Goal: Task Accomplishment & Management: Complete application form

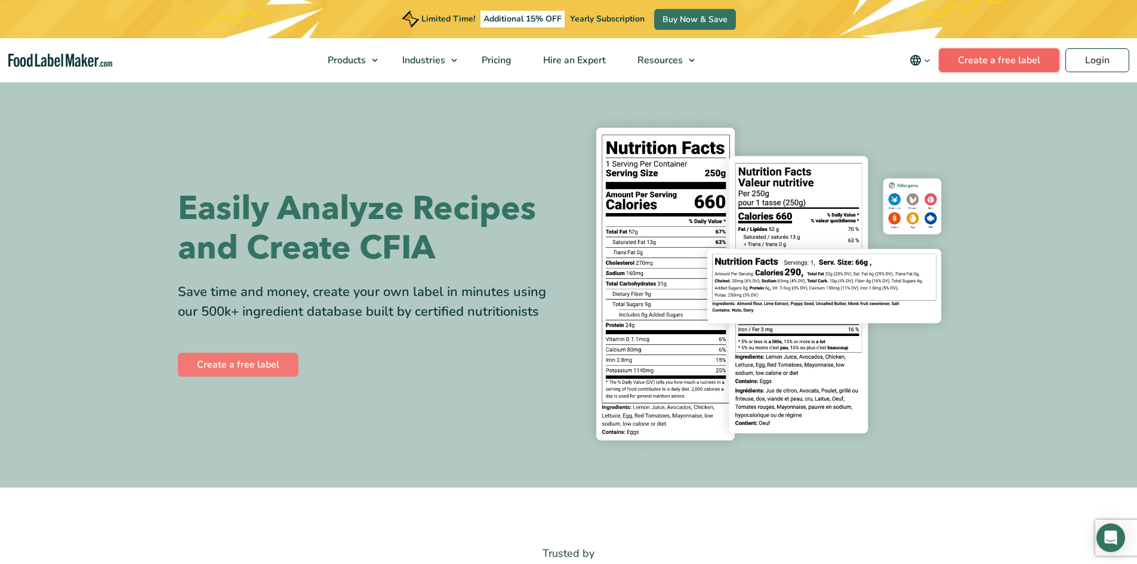
click at [976, 60] on link "Create a free label" at bounding box center [999, 60] width 121 height 24
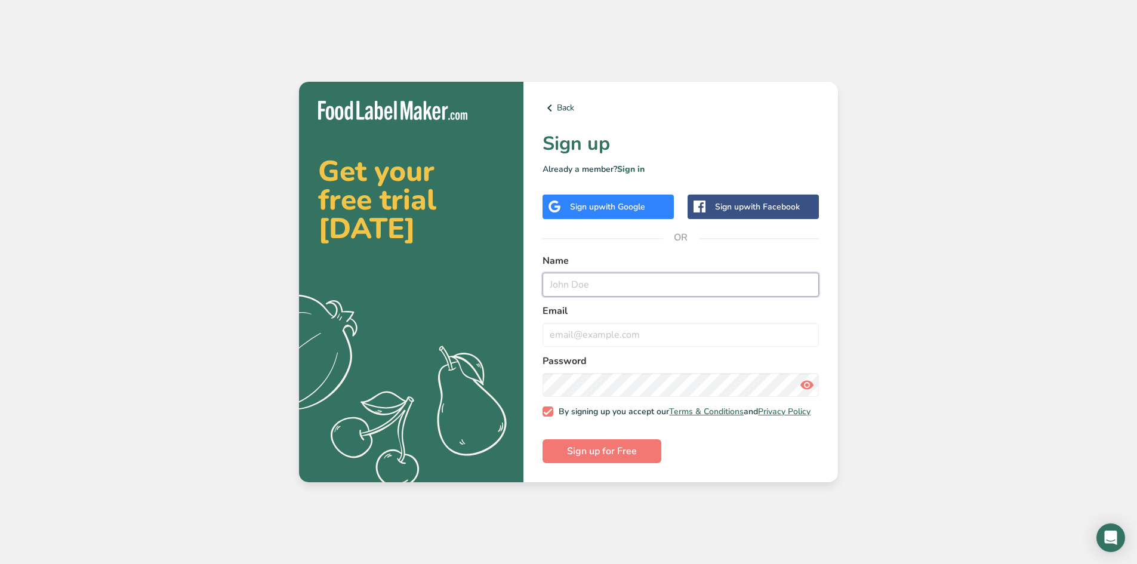
click at [595, 282] on input "text" at bounding box center [680, 285] width 276 height 24
type input "Carrie Girdler"
click at [556, 337] on input "email" at bounding box center [680, 335] width 276 height 24
type input "cgirdler71@gmail.com"
click at [807, 382] on icon at bounding box center [807, 384] width 14 height 21
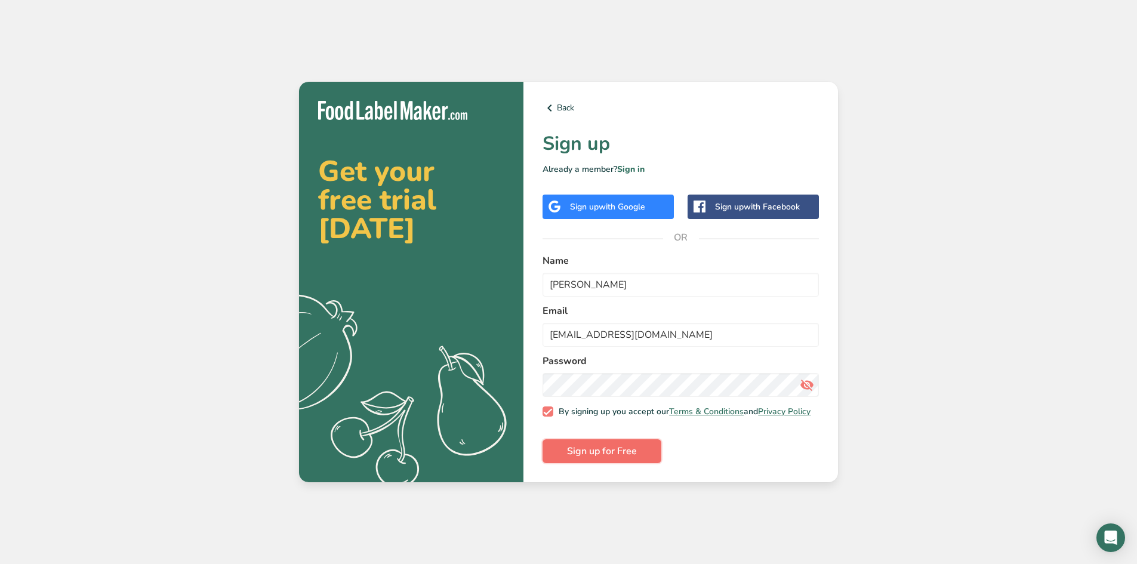
click at [606, 452] on span "Sign up for Free" at bounding box center [602, 451] width 70 height 14
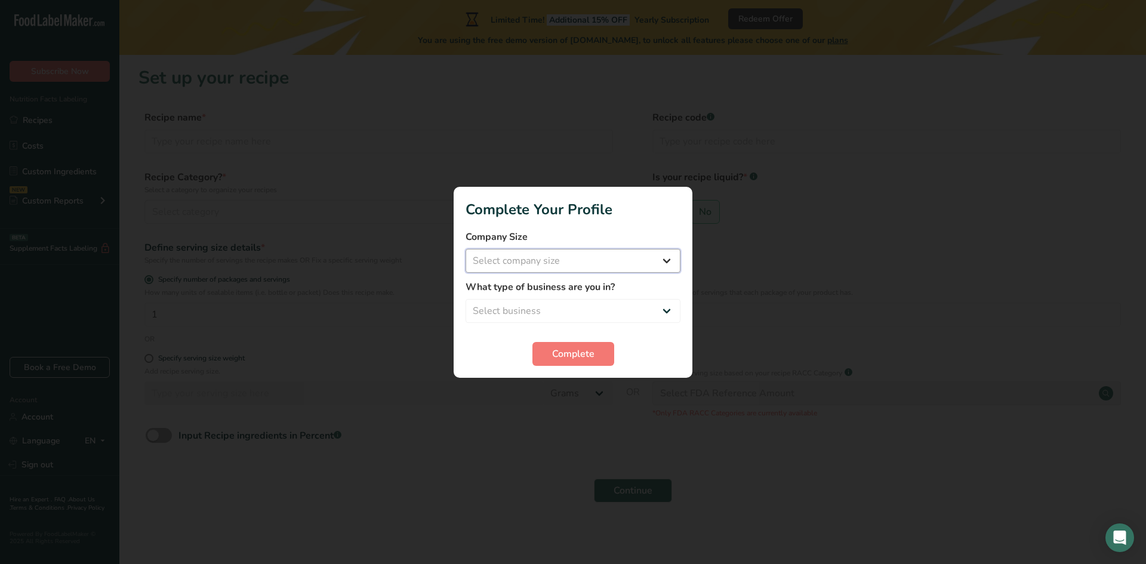
click at [660, 258] on select "Select company size Fewer than 10 Employees 10 to 50 Employees 51 to 500 Employ…" at bounding box center [572, 261] width 215 height 24
select select "1"
click at [465, 249] on select "Select company size Fewer than 10 Employees 10 to 50 Employees 51 to 500 Employ…" at bounding box center [572, 261] width 215 height 24
click at [650, 305] on select "Select business Packaged Food Manufacturer Restaurant & Cafe Bakery Meal Plans …" at bounding box center [572, 311] width 215 height 24
select select "8"
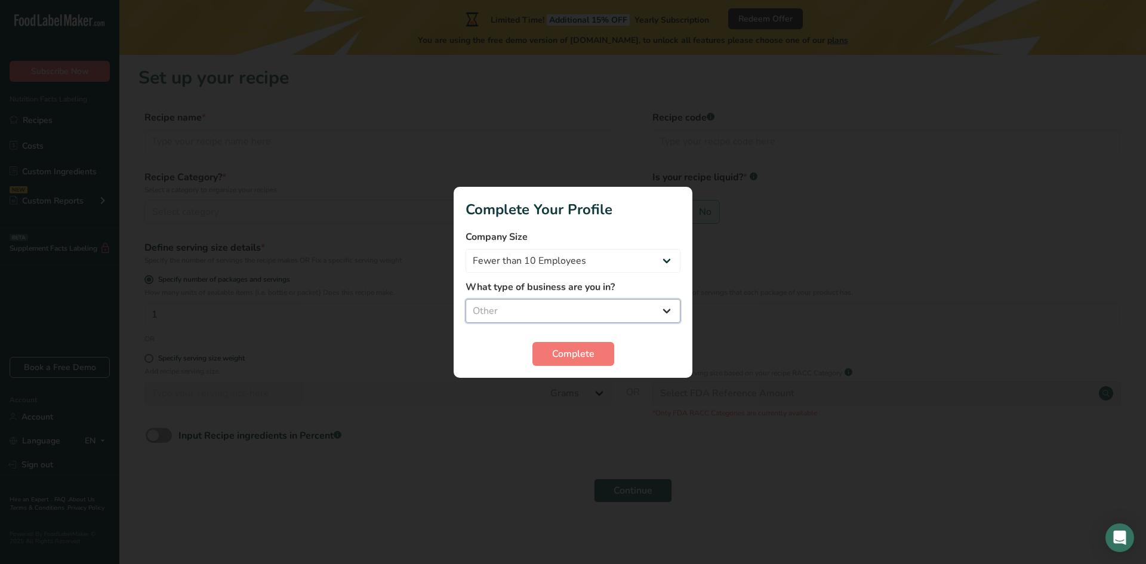
click at [465, 299] on select "Select business Packaged Food Manufacturer Restaurant & Cafe Bakery Meal Plans …" at bounding box center [572, 311] width 215 height 24
click at [591, 359] on span "Complete" at bounding box center [573, 354] width 42 height 14
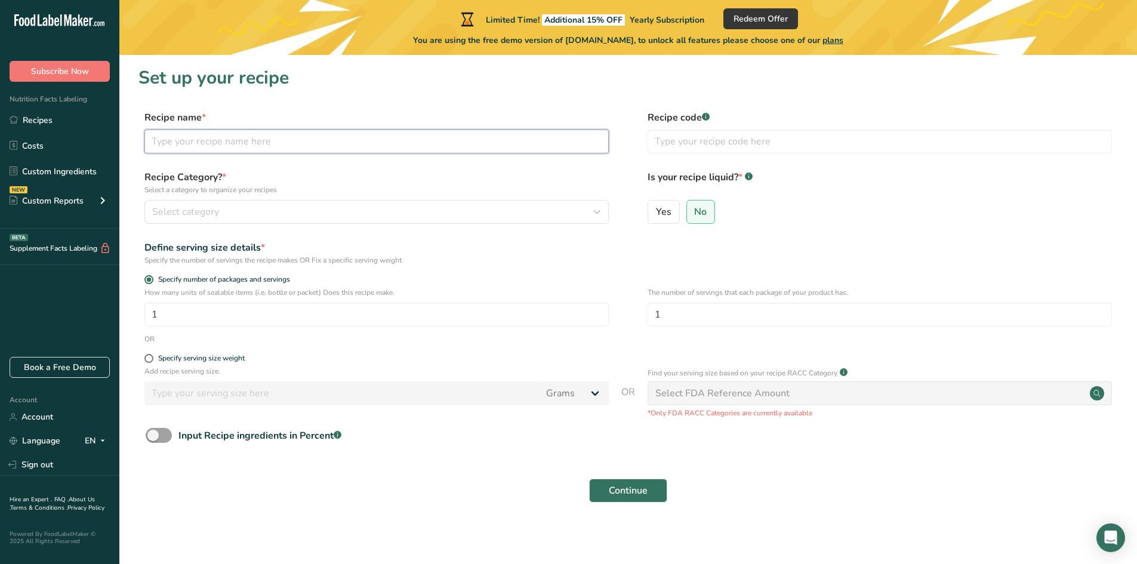
click at [335, 146] on input "text" at bounding box center [376, 141] width 464 height 24
type input "Raw Honey"
click at [230, 208] on div "Select category" at bounding box center [373, 212] width 442 height 14
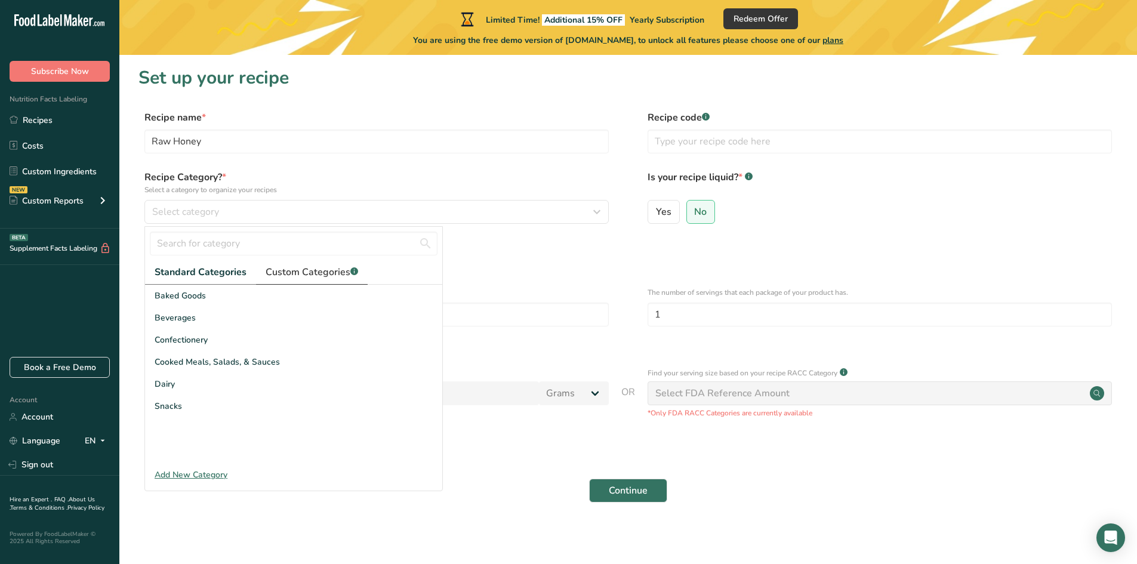
click at [315, 273] on span "Custom Categories .a-a{fill:#347362;}.b-a{fill:#fff;}" at bounding box center [312, 272] width 92 height 14
click at [196, 269] on span "Standard Categories" at bounding box center [200, 272] width 91 height 14
click at [493, 456] on form "Recipe name * Raw Honey Recipe code .a-a{fill:#347362;}.b-a{fill:#fff;} Recipe …" at bounding box center [627, 309] width 979 height 399
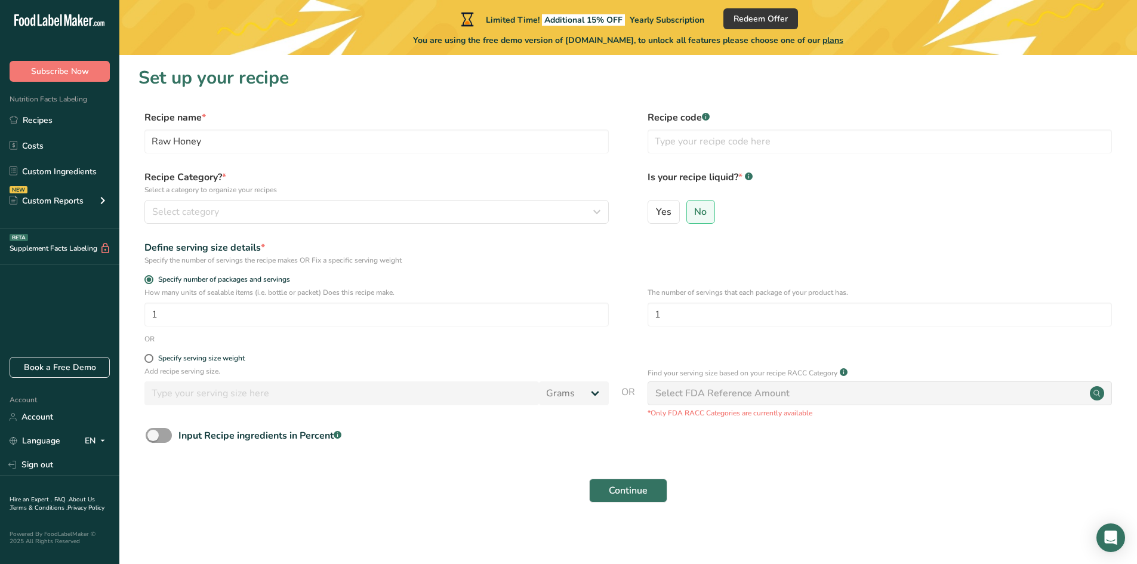
click at [338, 405] on div "Add recipe serving size. Grams kg mg mcg lb oz l mL fl oz tbsp tsp cup qt gallon" at bounding box center [376, 388] width 464 height 45
click at [307, 313] on input "1" at bounding box center [376, 315] width 464 height 24
click at [206, 355] on div "Specify serving size weight" at bounding box center [201, 358] width 87 height 9
click at [152, 355] on input "Specify serving size weight" at bounding box center [148, 358] width 8 height 8
radio input "true"
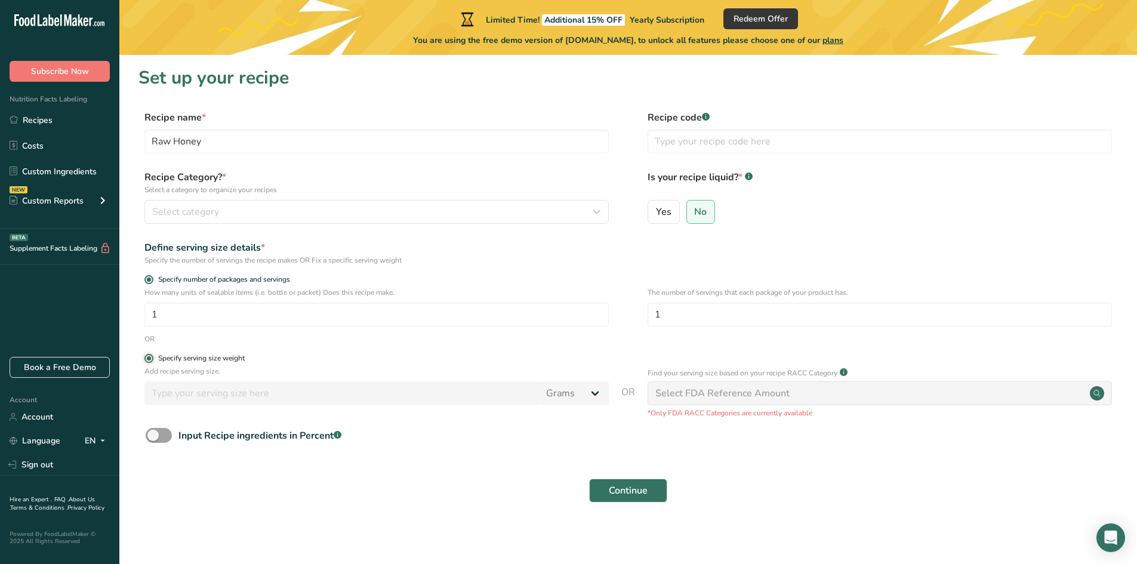
radio input "false"
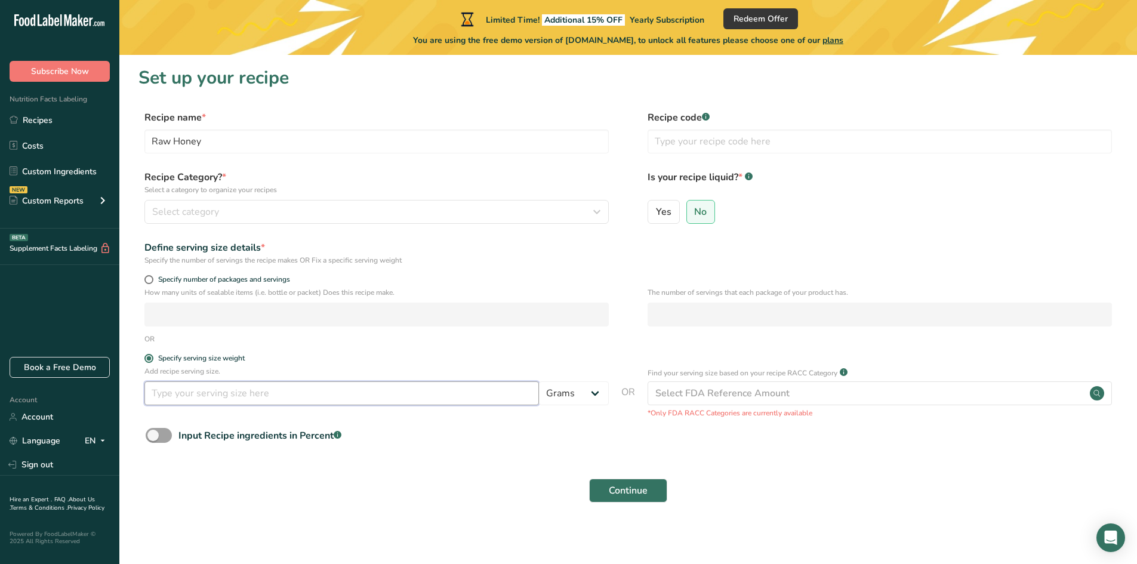
click at [190, 393] on input "number" at bounding box center [341, 393] width 394 height 24
click at [236, 209] on div "Select category" at bounding box center [373, 212] width 442 height 14
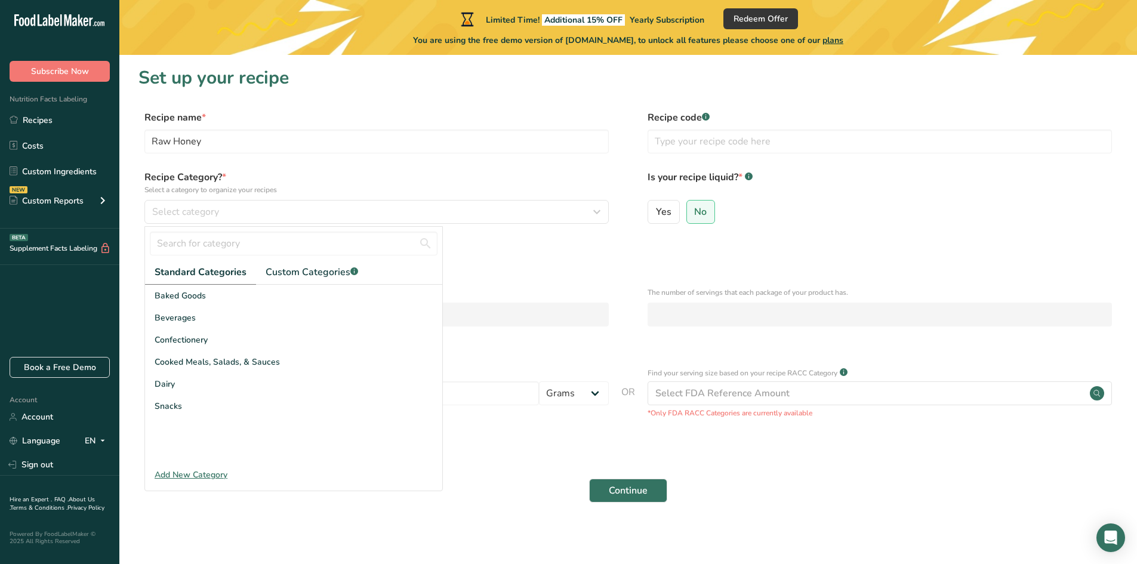
click at [517, 246] on div "Define serving size details *" at bounding box center [376, 247] width 464 height 14
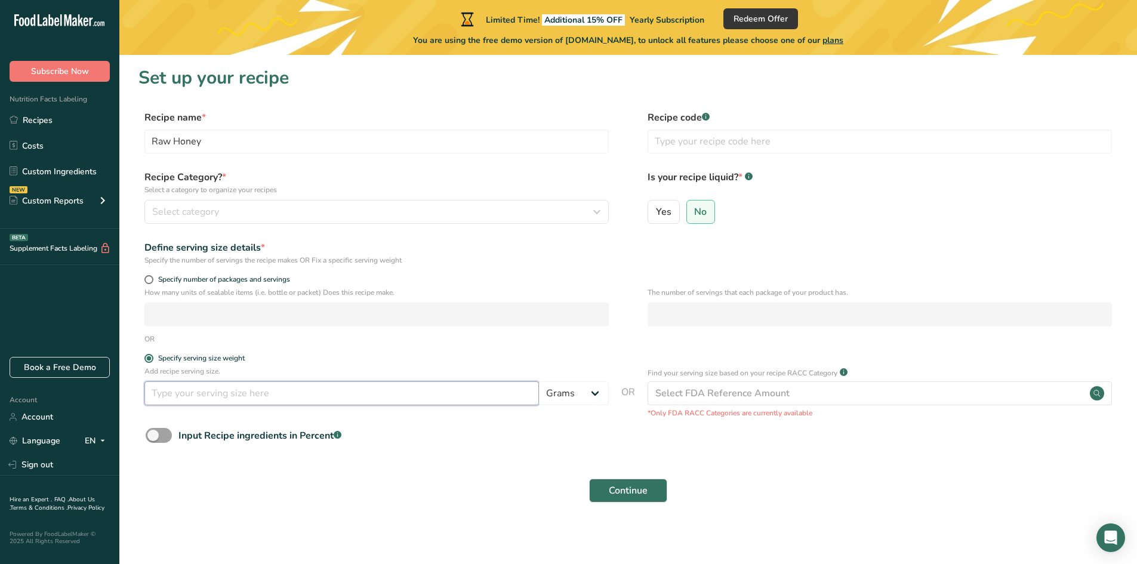
click at [184, 390] on input "number" at bounding box center [341, 393] width 394 height 24
type input "21"
click at [512, 431] on div "Input Recipe ingredients in Percent .a-a{fill:#347362;}.b-a{fill:#fff;}" at bounding box center [627, 440] width 979 height 24
click at [150, 277] on span at bounding box center [148, 279] width 9 height 9
click at [150, 277] on input "Specify number of packages and servings" at bounding box center [148, 280] width 8 height 8
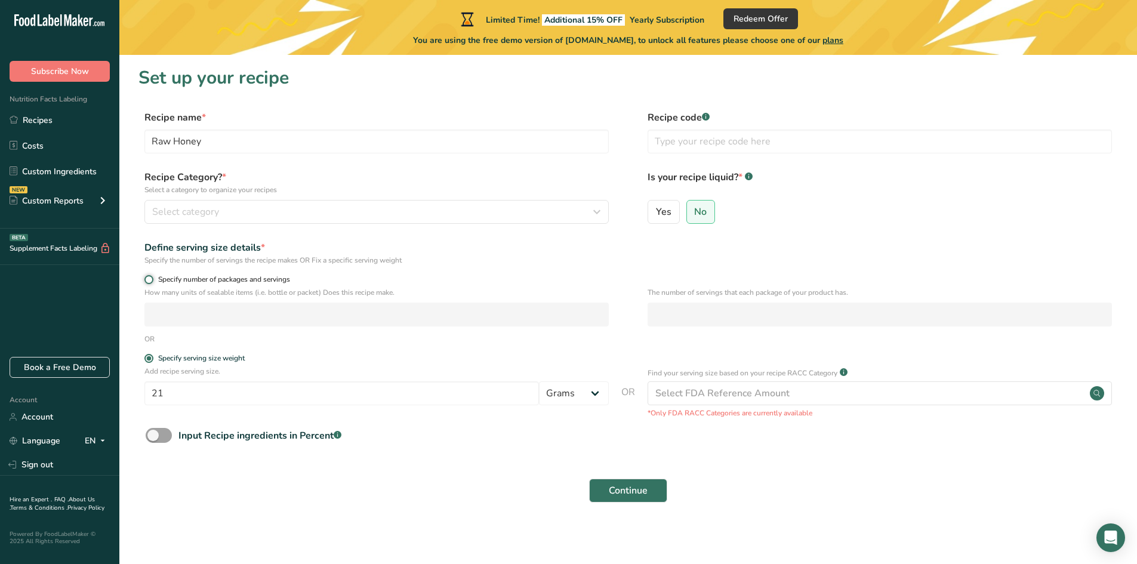
radio input "true"
radio input "false"
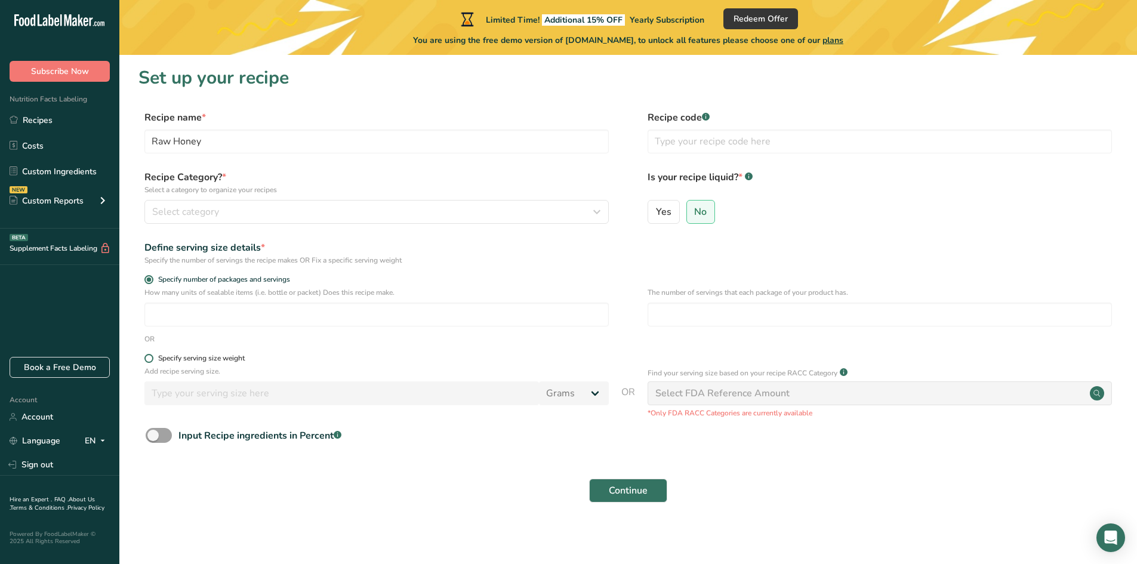
click at [149, 360] on span at bounding box center [148, 358] width 9 height 9
click at [149, 360] on input "Specify serving size weight" at bounding box center [148, 358] width 8 height 8
radio input "true"
radio input "false"
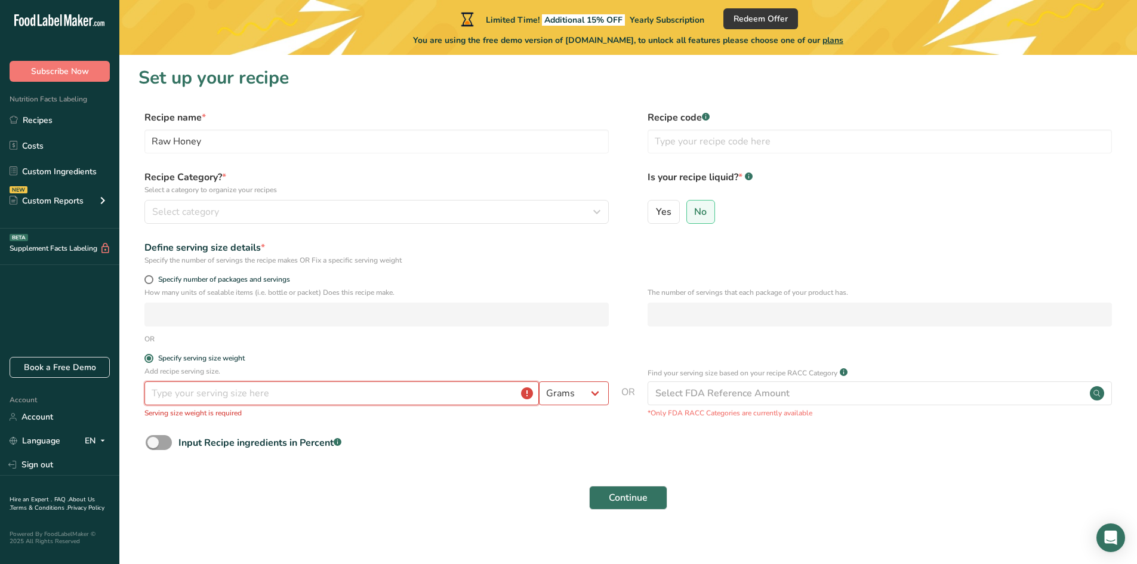
click at [234, 395] on input "number" at bounding box center [341, 393] width 394 height 24
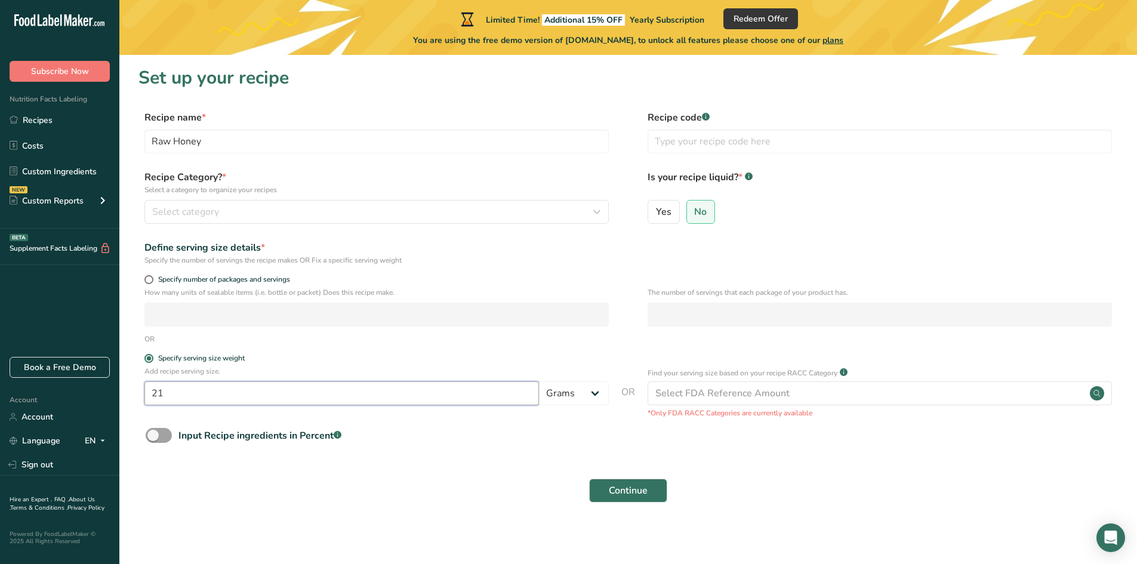
type input "21"
click at [269, 477] on div "Continue" at bounding box center [627, 490] width 979 height 38
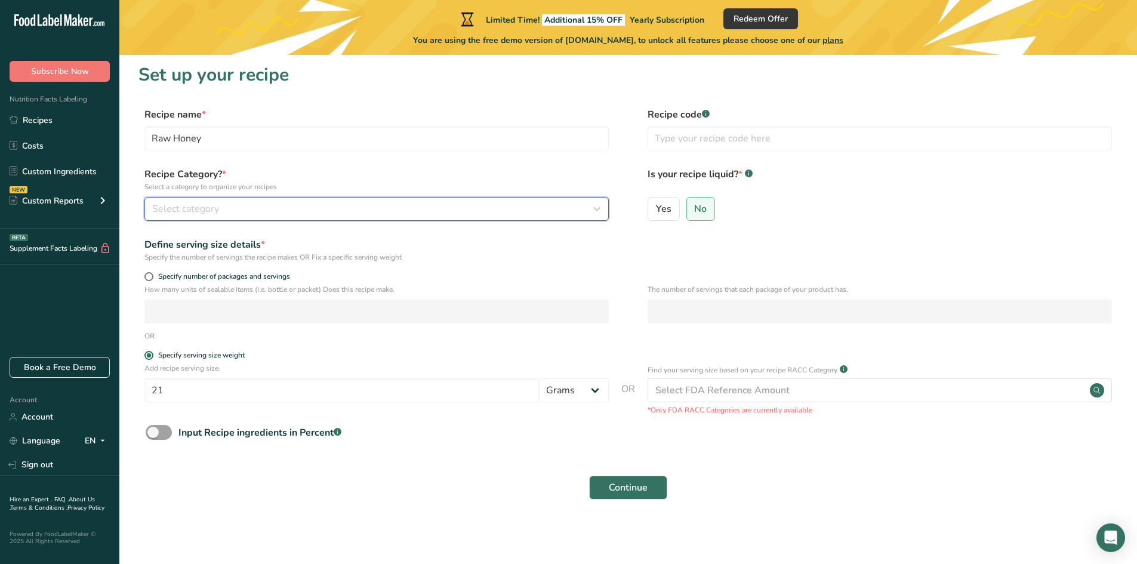
click at [240, 208] on div "Select category" at bounding box center [373, 209] width 442 height 14
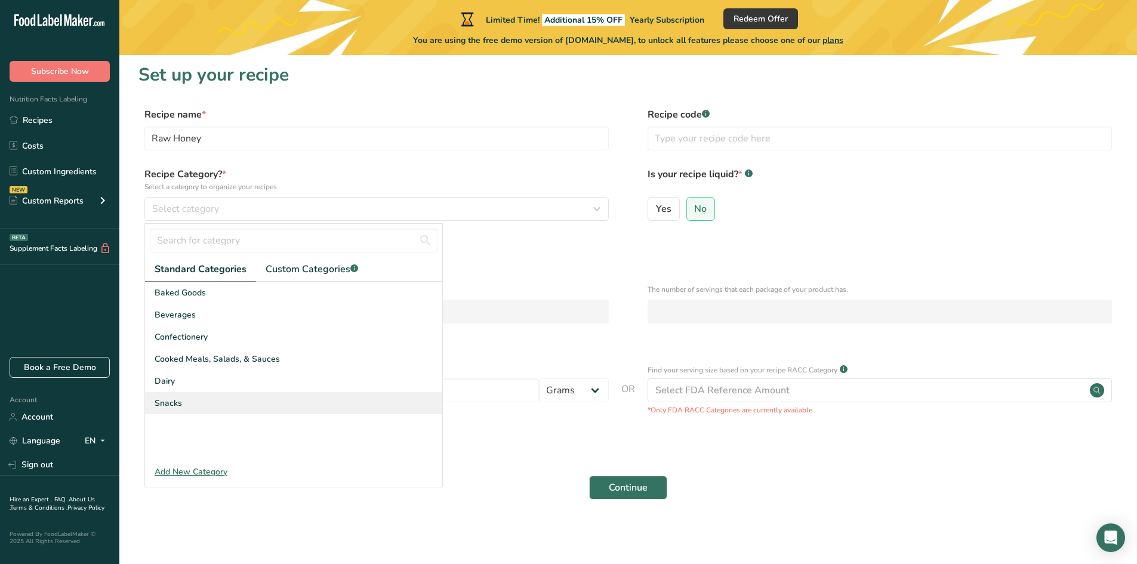
click at [183, 399] on div "Snacks" at bounding box center [293, 403] width 297 height 22
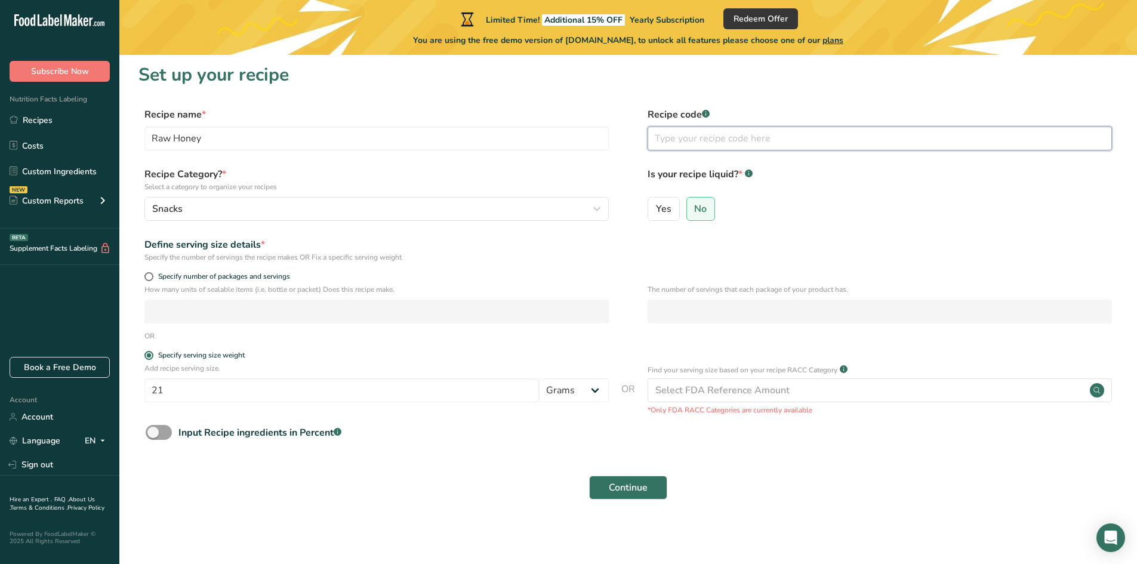
click at [712, 143] on input "text" at bounding box center [879, 138] width 464 height 24
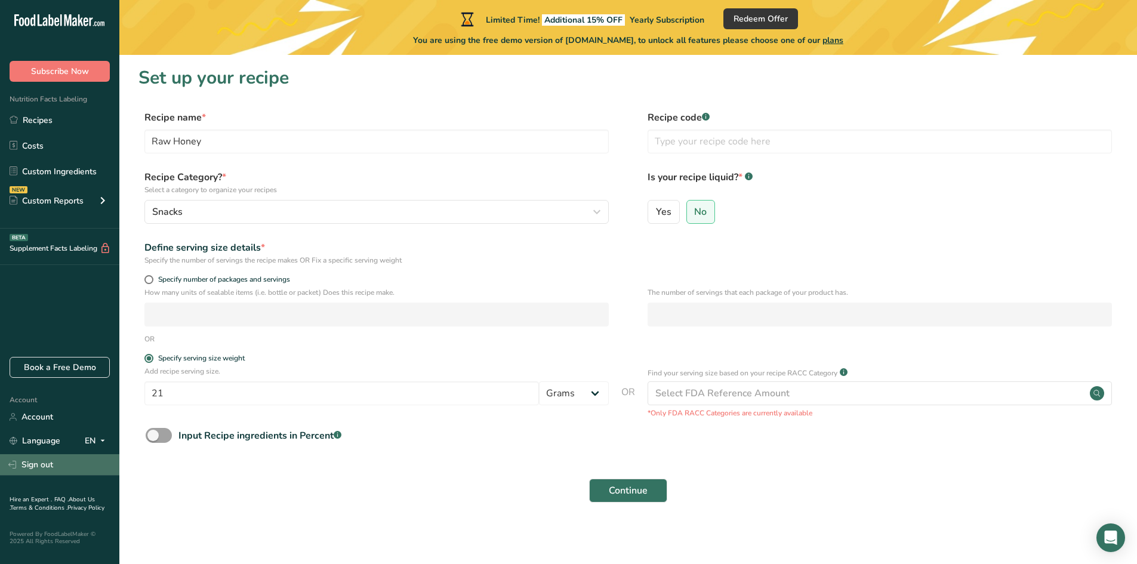
click at [34, 459] on link "Sign out" at bounding box center [59, 464] width 119 height 21
